Goal: Task Accomplishment & Management: Manage account settings

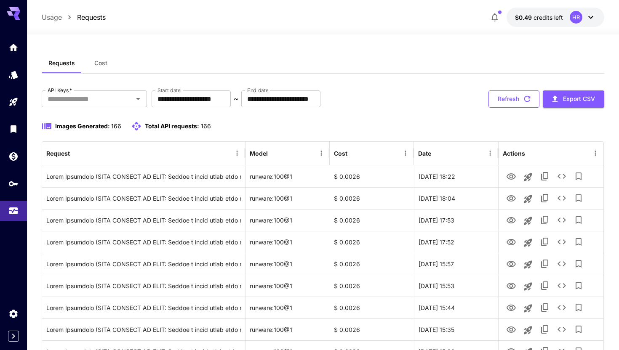
click at [491, 97] on button "Refresh" at bounding box center [513, 99] width 51 height 17
click at [523, 13] on p "$0.49 credits left" at bounding box center [539, 17] width 48 height 9
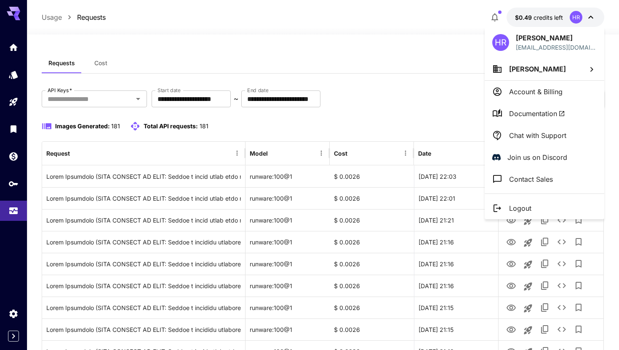
click at [346, 54] on div at bounding box center [309, 175] width 619 height 350
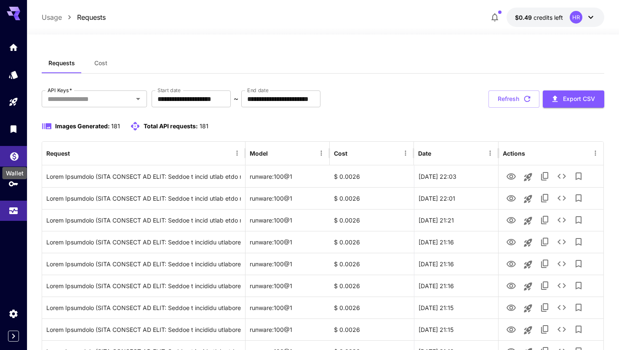
click at [14, 157] on icon "Wallet" at bounding box center [14, 154] width 8 height 8
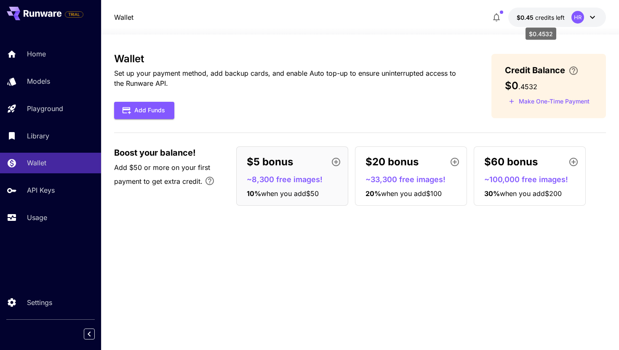
click at [537, 19] on span "credits left" at bounding box center [549, 17] width 29 height 7
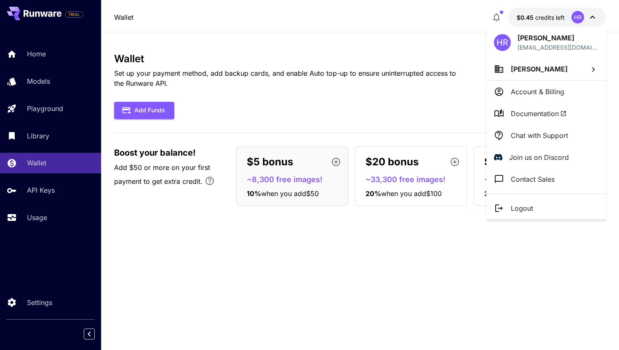
click at [531, 67] on span "[PERSON_NAME]" at bounding box center [539, 69] width 57 height 8
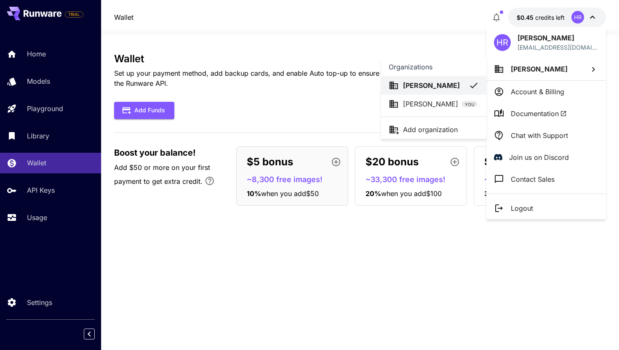
click at [471, 52] on div at bounding box center [309, 175] width 619 height 350
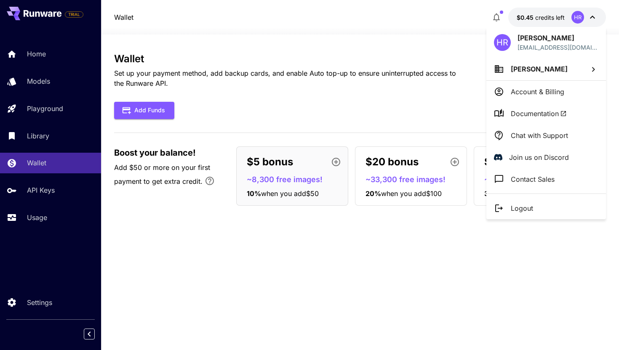
click at [471, 52] on div at bounding box center [309, 175] width 619 height 350
